Goal: Task Accomplishment & Management: Manage account settings

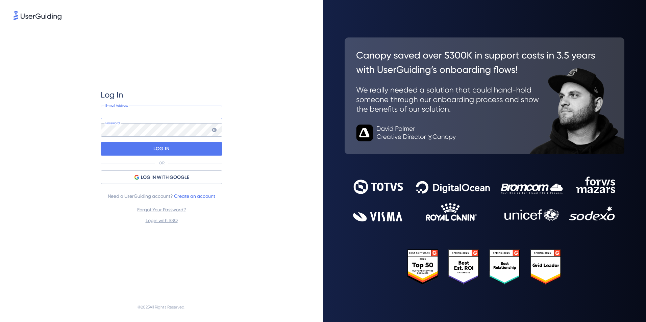
click at [144, 118] on input "email" at bounding box center [162, 113] width 122 height 14
type input "vinicius.santiago@rhsoftware.com.br"
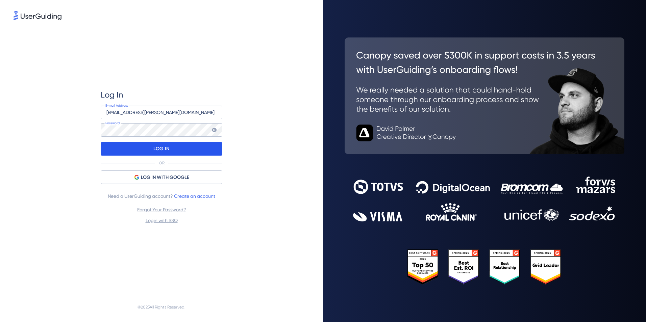
click at [186, 153] on div "LOG IN" at bounding box center [162, 149] width 122 height 14
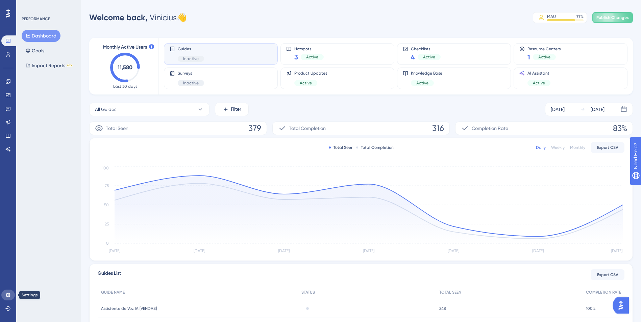
click at [6, 296] on icon at bounding box center [8, 295] width 4 height 4
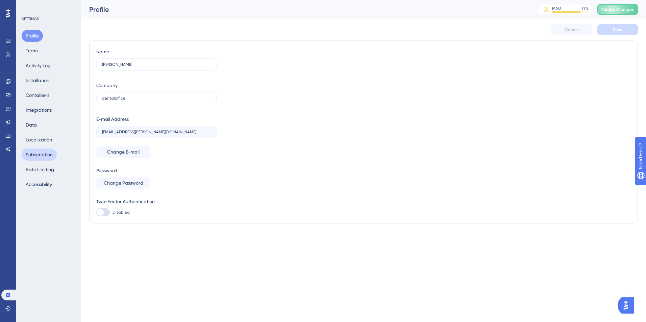
click at [51, 153] on button "Subscription" at bounding box center [39, 155] width 35 height 12
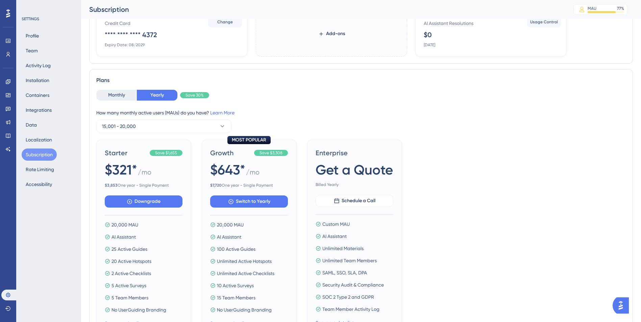
scroll to position [101, 0]
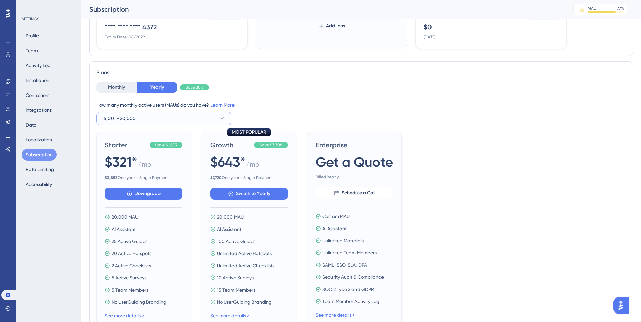
click at [150, 120] on button "15,001 - 20,000" at bounding box center [163, 119] width 135 height 14
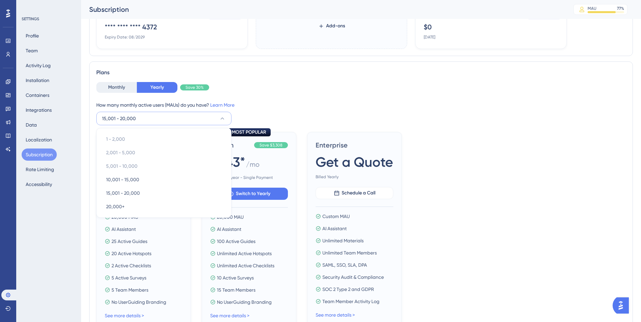
click at [150, 120] on button "15,001 - 20,000" at bounding box center [163, 119] width 135 height 14
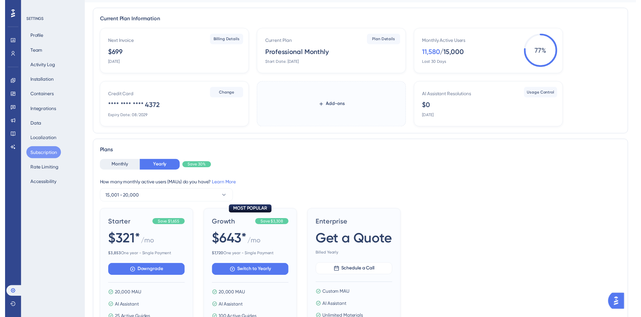
scroll to position [0, 0]
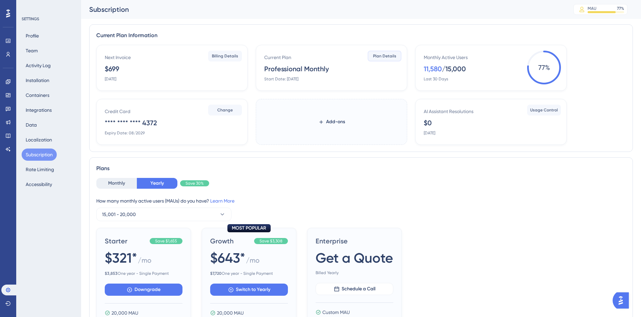
click at [389, 57] on span "Plan Details" at bounding box center [384, 55] width 23 height 5
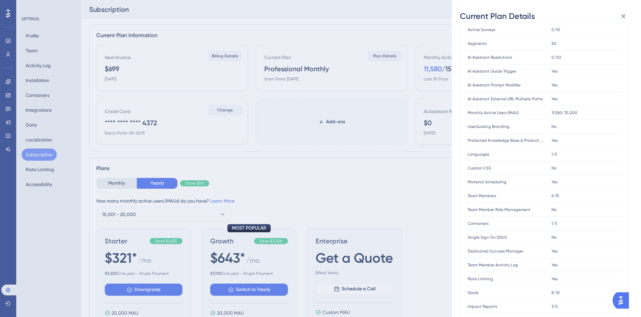
scroll to position [114, 0]
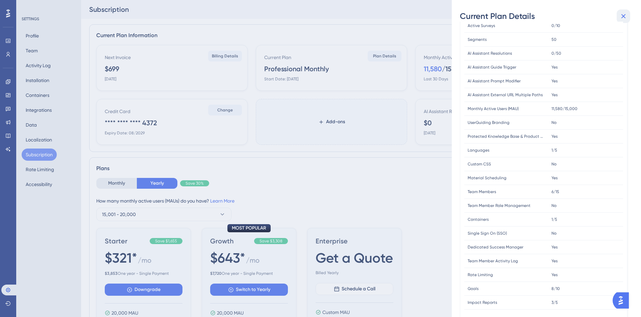
click at [625, 12] on icon at bounding box center [623, 16] width 8 height 8
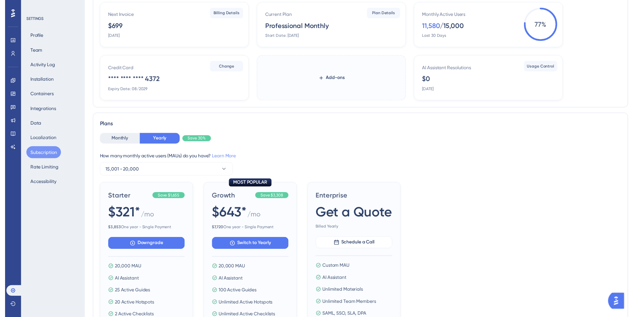
scroll to position [0, 0]
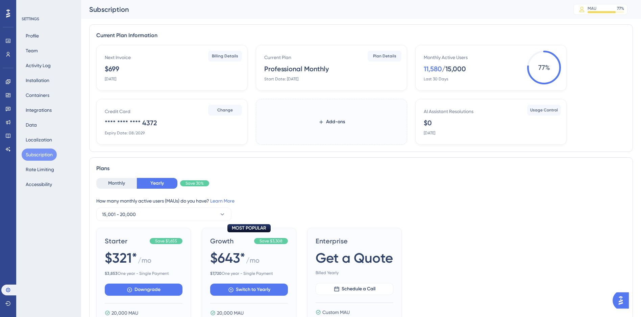
click at [427, 187] on div "Monthly Yearly Save 30%" at bounding box center [360, 183] width 529 height 11
click at [117, 183] on button "Monthly" at bounding box center [116, 183] width 41 height 11
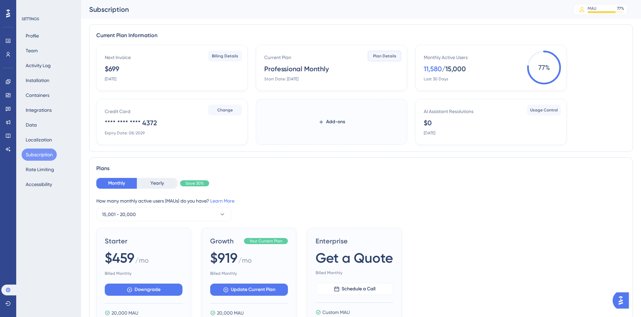
click at [377, 57] on span "Plan Details" at bounding box center [384, 55] width 23 height 5
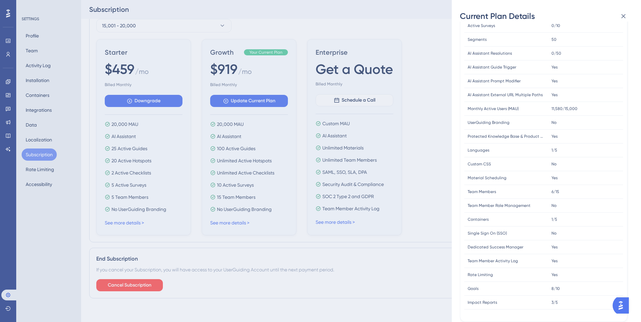
scroll to position [198, 0]
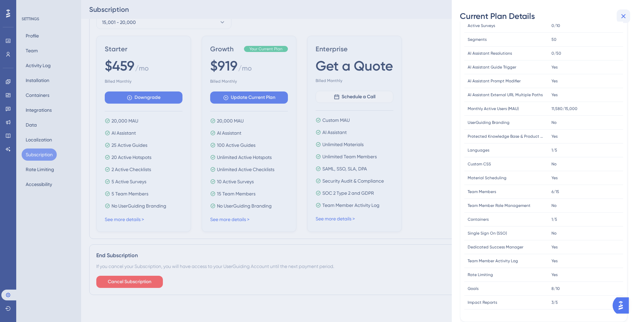
click at [623, 17] on icon at bounding box center [623, 16] width 4 height 4
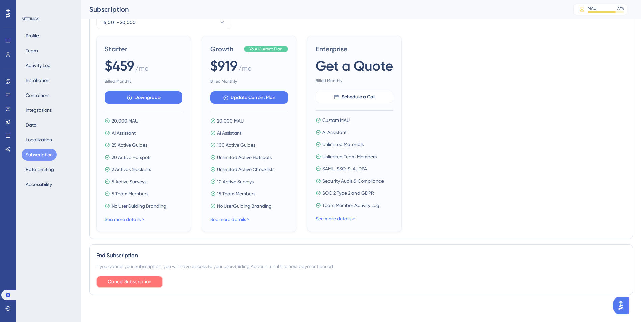
click at [140, 285] on span "Cancel Subscription" at bounding box center [130, 282] width 44 height 8
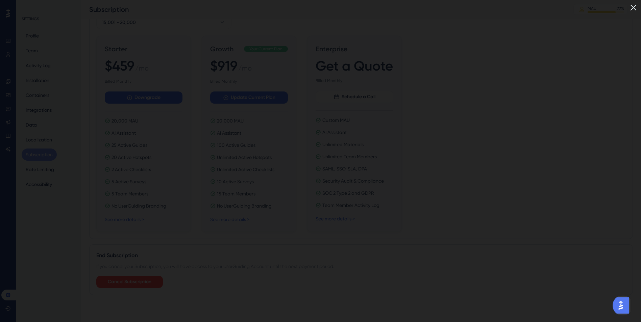
click at [638, 8] on img at bounding box center [632, 7] width 11 height 11
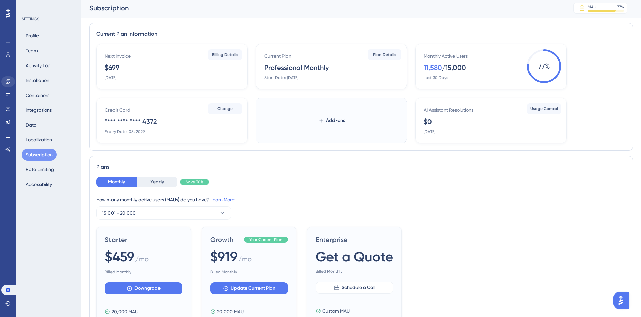
scroll to position [0, 0]
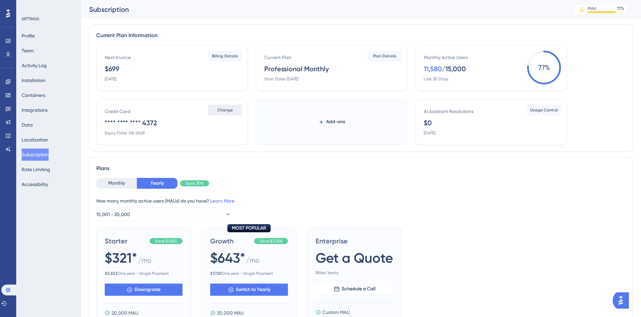
click at [229, 110] on span "Change" at bounding box center [225, 109] width 16 height 5
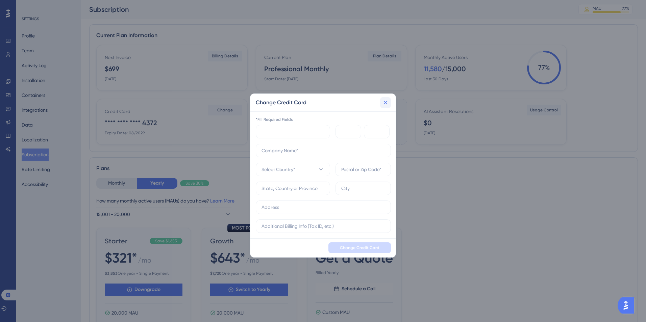
click at [385, 102] on icon at bounding box center [386, 103] width 4 height 4
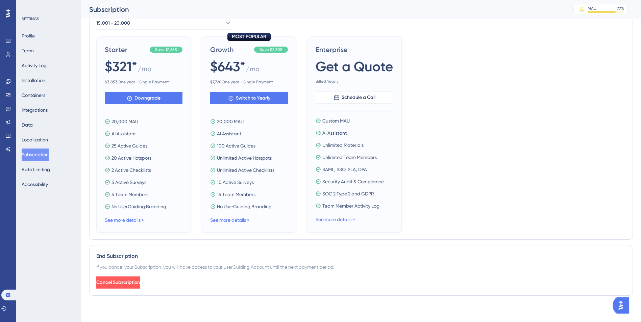
scroll to position [198, 0]
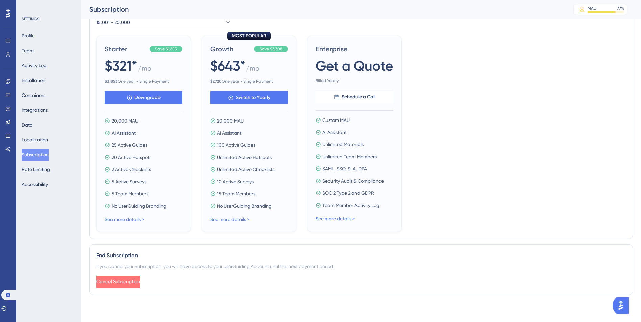
click at [124, 281] on span "Cancel Subscription" at bounding box center [118, 282] width 44 height 8
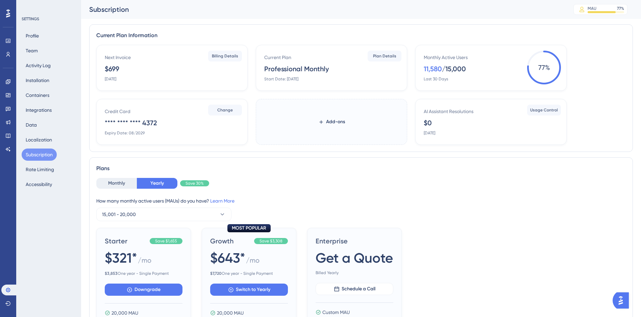
click at [460, 194] on div "Monthly Yearly Save 30% How many monthly active users (MAUs) do you have? Learn…" at bounding box center [360, 199] width 529 height 43
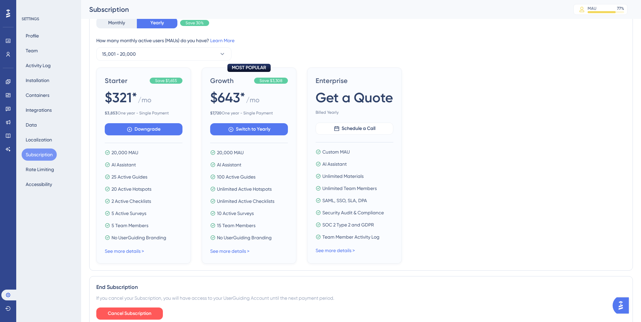
scroll to position [198, 0]
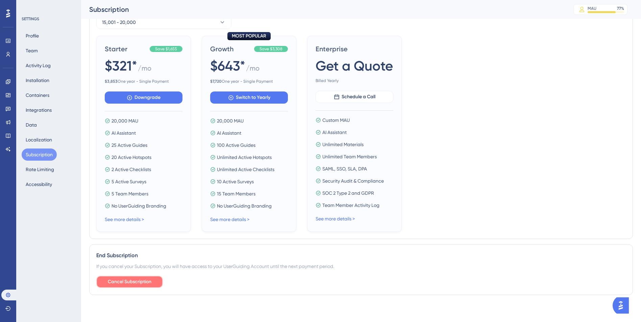
click at [143, 277] on button "Cancel Subscription" at bounding box center [129, 282] width 67 height 12
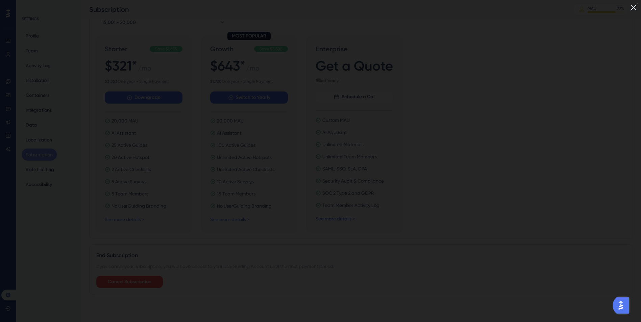
click at [639, 8] on img at bounding box center [632, 7] width 11 height 11
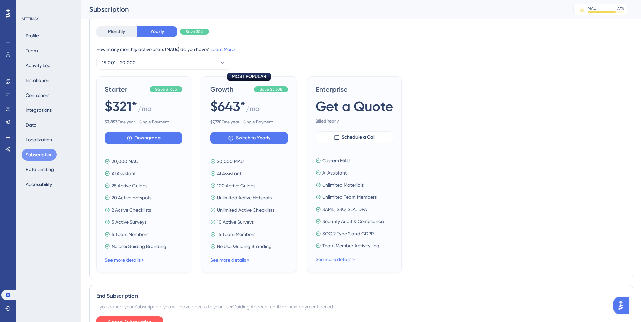
scroll to position [62, 0]
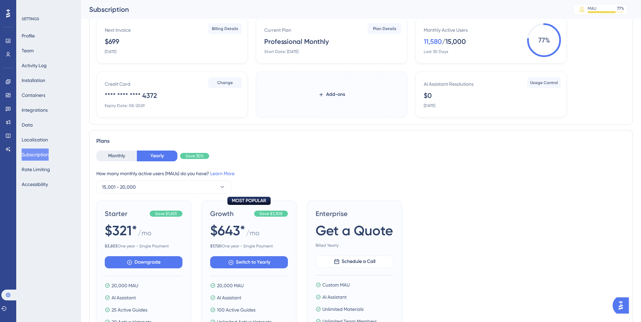
scroll to position [29, 0]
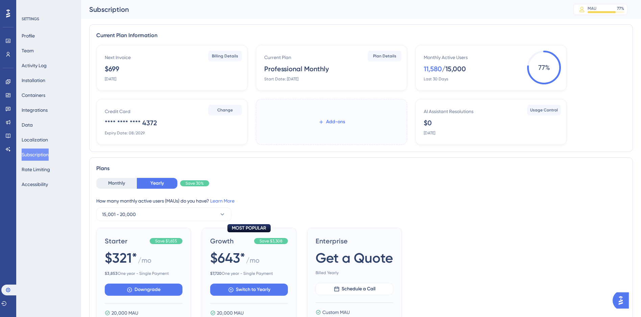
click at [330, 122] on span "Add-ons" at bounding box center [335, 122] width 19 height 8
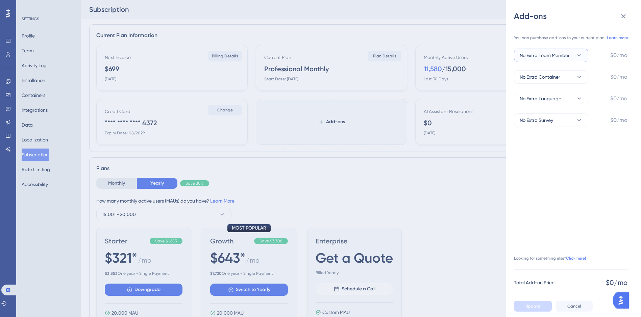
click at [576, 55] on icon at bounding box center [578, 55] width 7 height 7
click at [571, 76] on button "No Extra Container" at bounding box center [551, 77] width 74 height 14
click at [569, 309] on span "Cancel" at bounding box center [574, 306] width 14 height 5
